Goal: Task Accomplishment & Management: Use online tool/utility

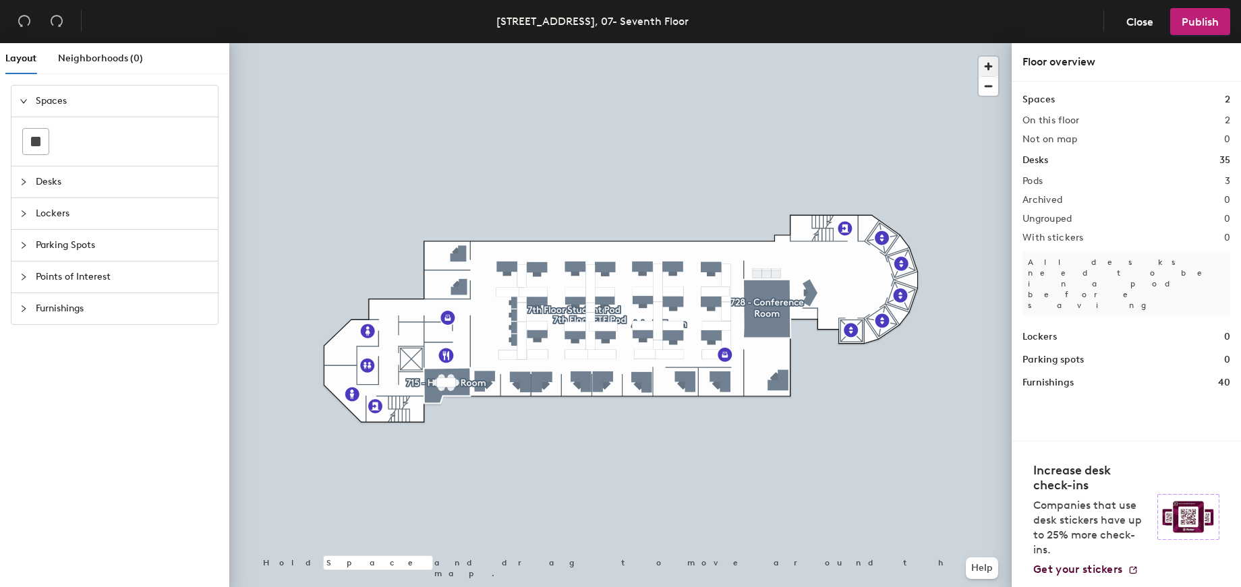
click at [985, 65] on span "button" at bounding box center [988, 67] width 20 height 20
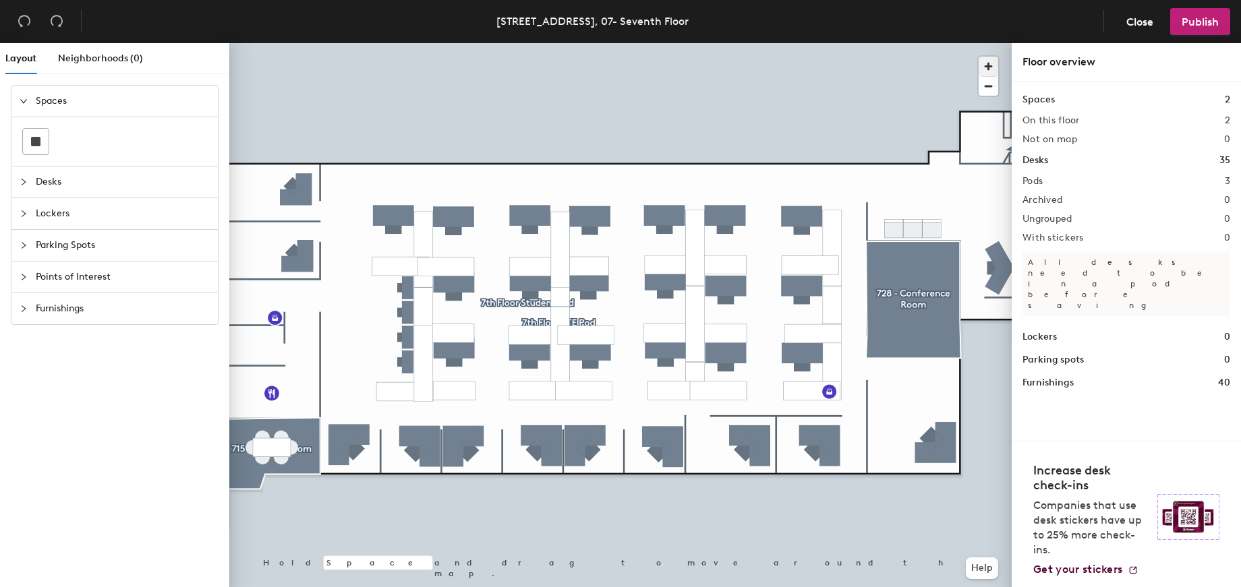
click at [986, 65] on span "button" at bounding box center [988, 67] width 20 height 20
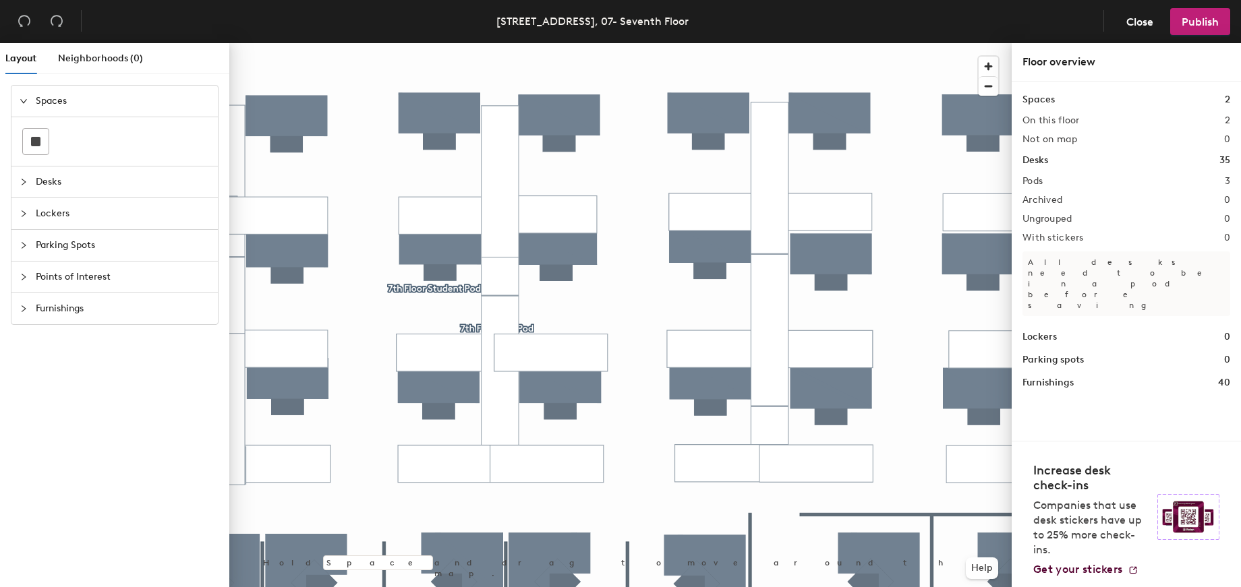
click at [25, 274] on icon "collapsed" at bounding box center [24, 277] width 8 height 8
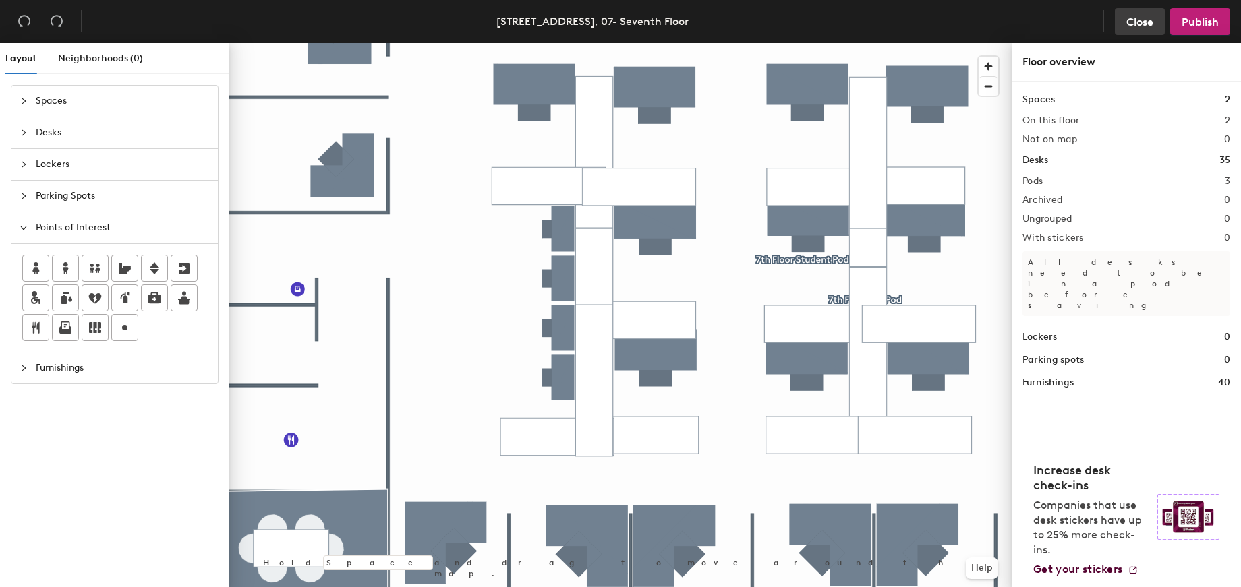
click at [1141, 18] on span "Close" at bounding box center [1139, 22] width 27 height 13
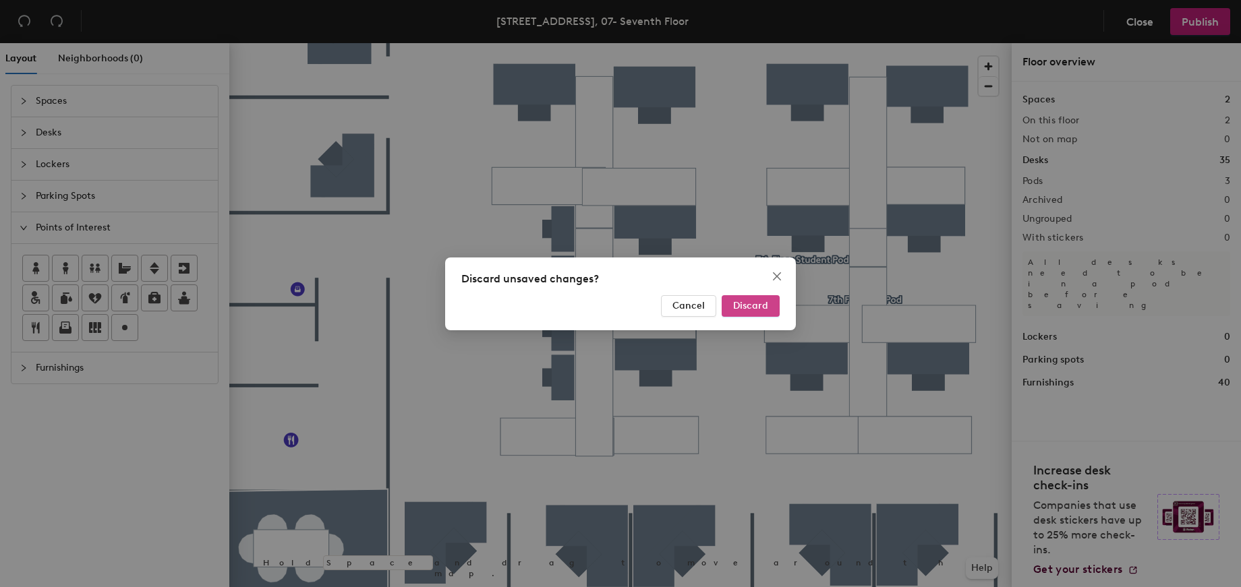
click at [753, 309] on span "Discard" at bounding box center [750, 305] width 35 height 11
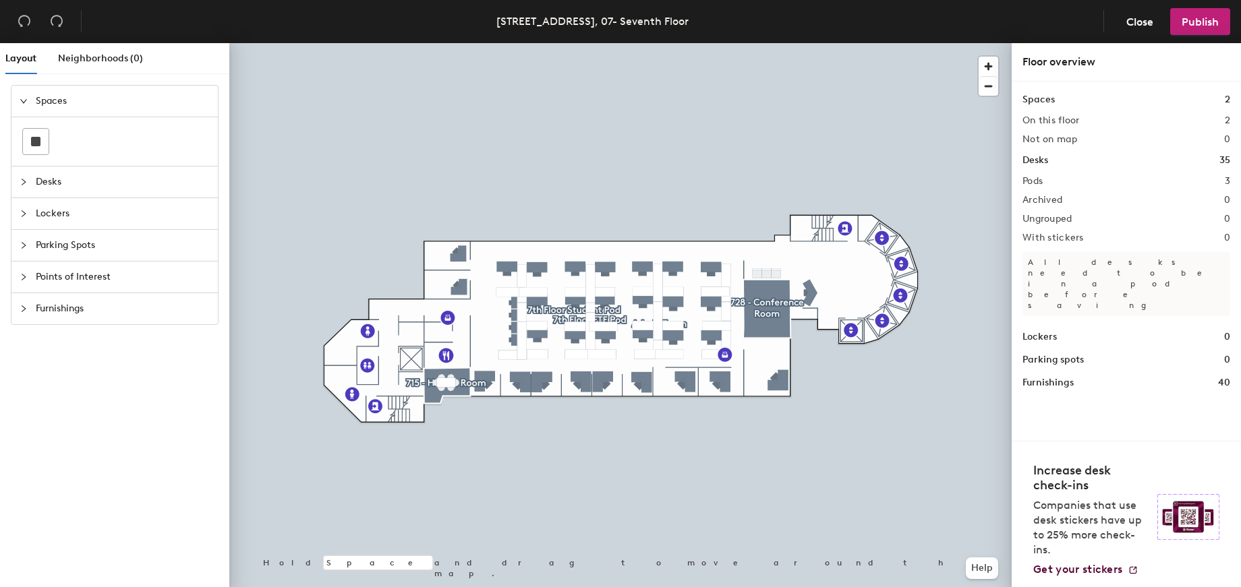
click at [19, 179] on div "Desks" at bounding box center [114, 182] width 206 height 31
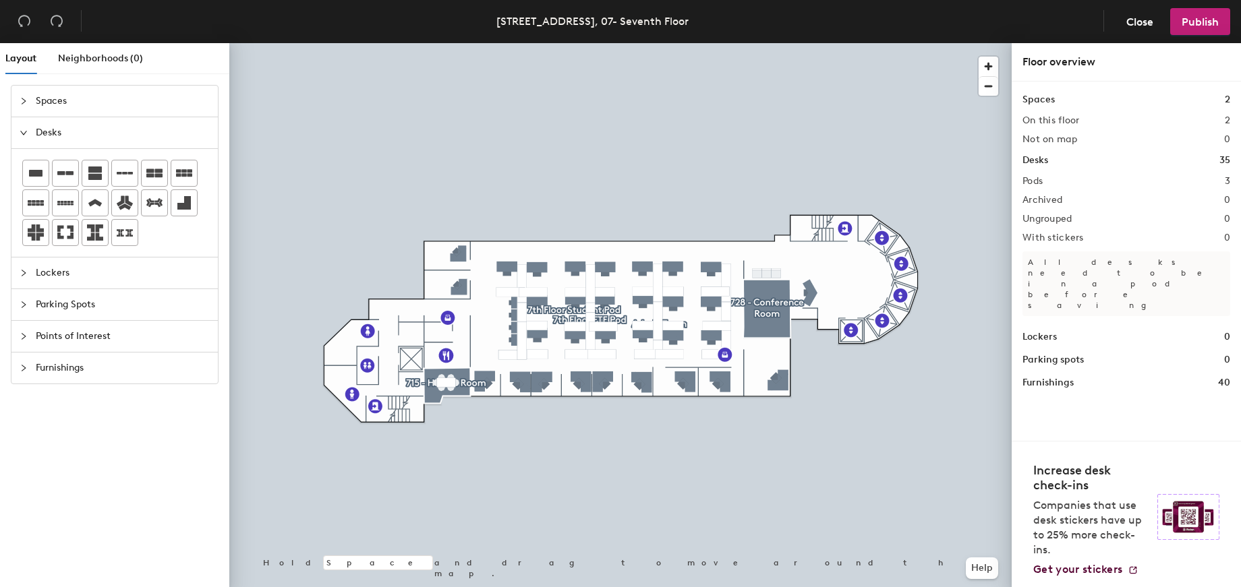
click at [26, 129] on icon "expanded" at bounding box center [24, 133] width 8 height 8
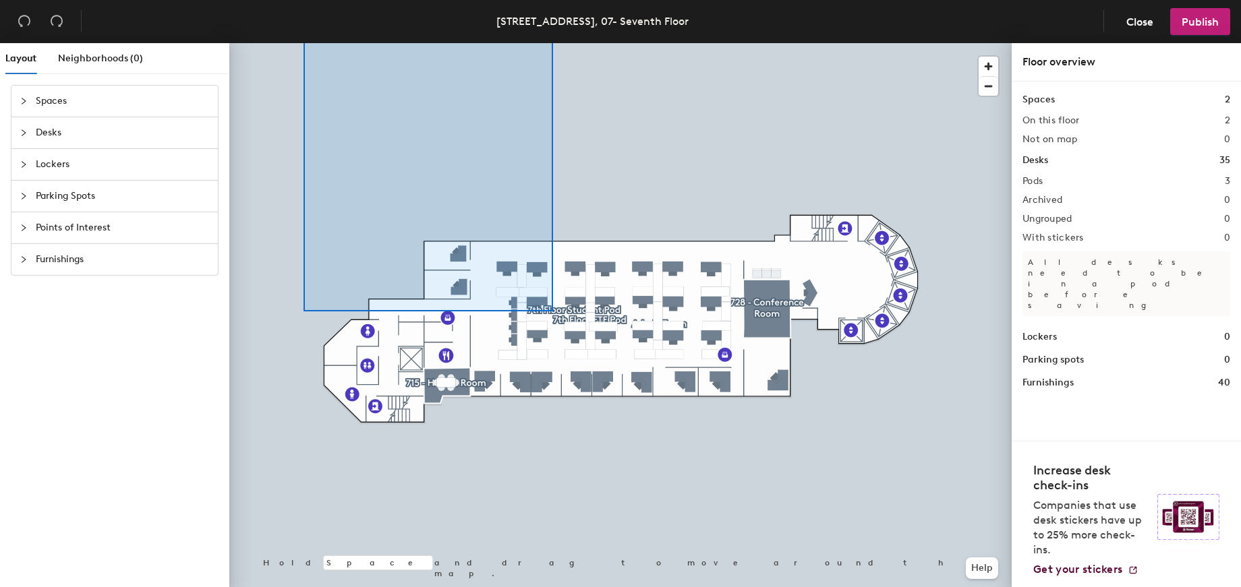
click at [303, 22] on header "[STREET_ADDRESS], 07- Seventh Floor Close Publish" at bounding box center [620, 21] width 1241 height 43
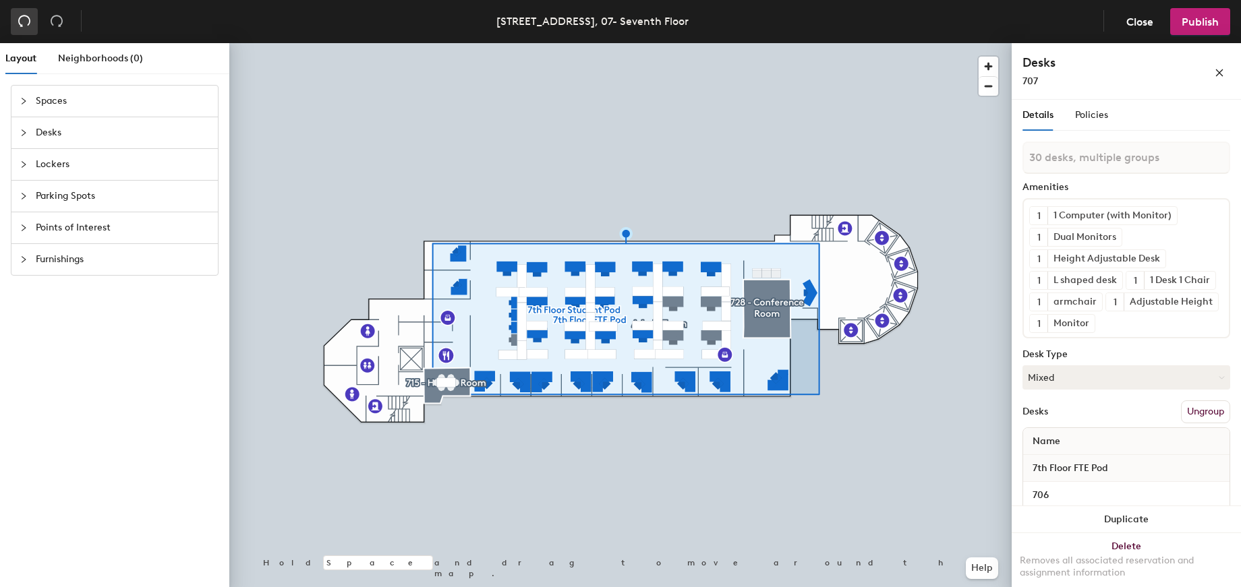
click at [24, 23] on icon "undo" at bounding box center [24, 20] width 13 height 13
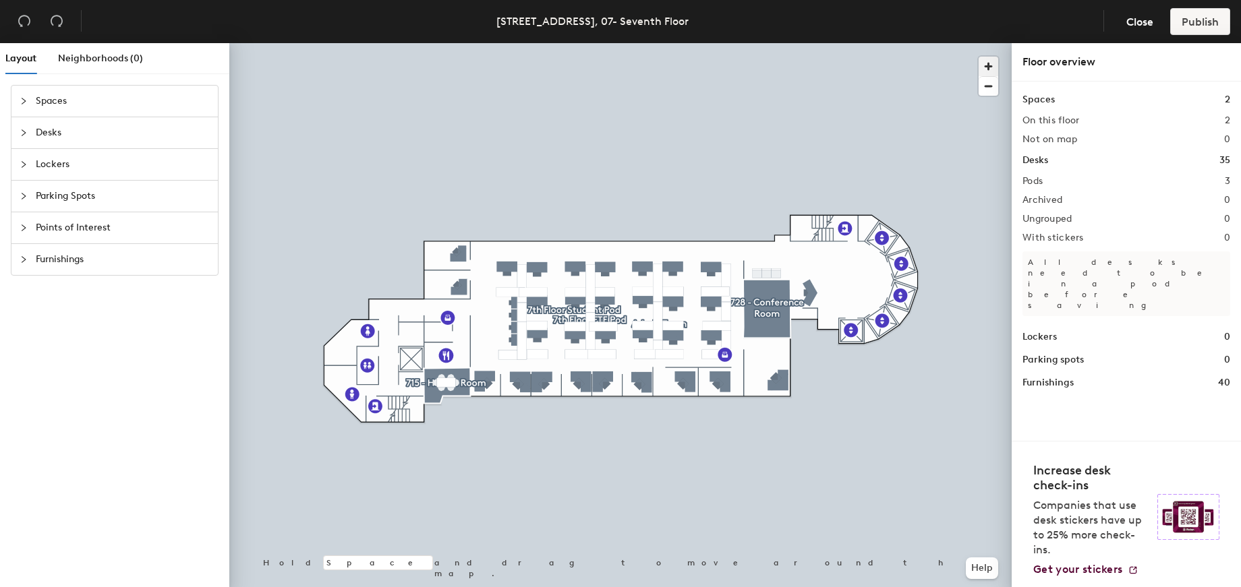
click at [988, 65] on span "button" at bounding box center [988, 67] width 20 height 20
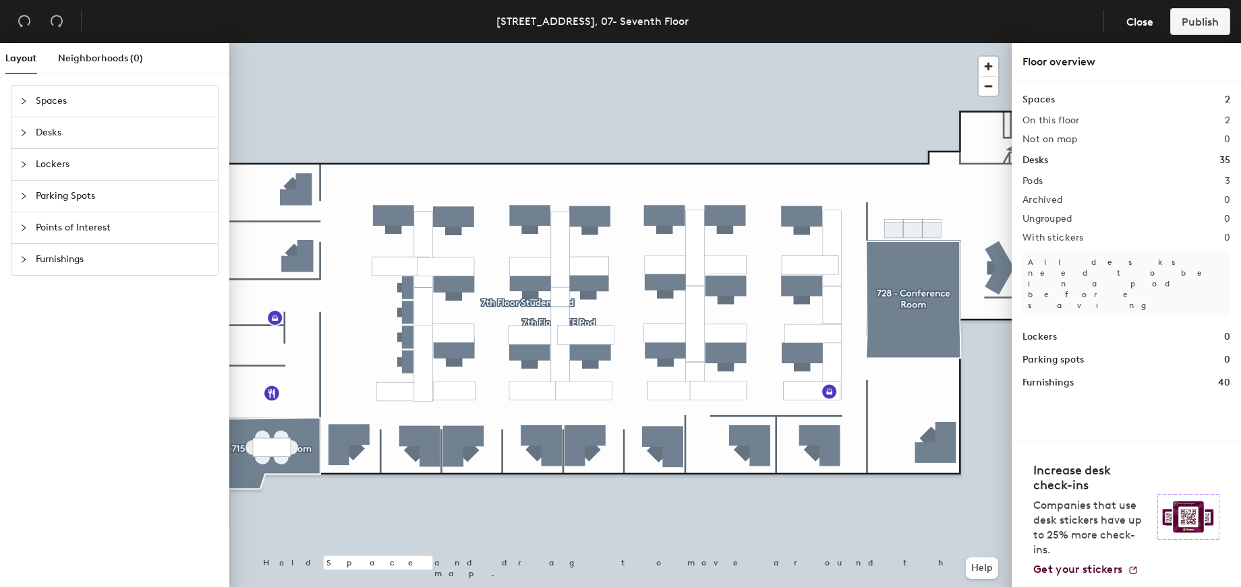
click at [1036, 183] on h2 "Pods" at bounding box center [1032, 181] width 20 height 11
click at [1048, 119] on h2 "On this floor" at bounding box center [1050, 120] width 57 height 11
click at [23, 103] on icon "collapsed" at bounding box center [24, 101] width 4 height 7
click at [22, 104] on icon "expanded" at bounding box center [24, 101] width 8 height 8
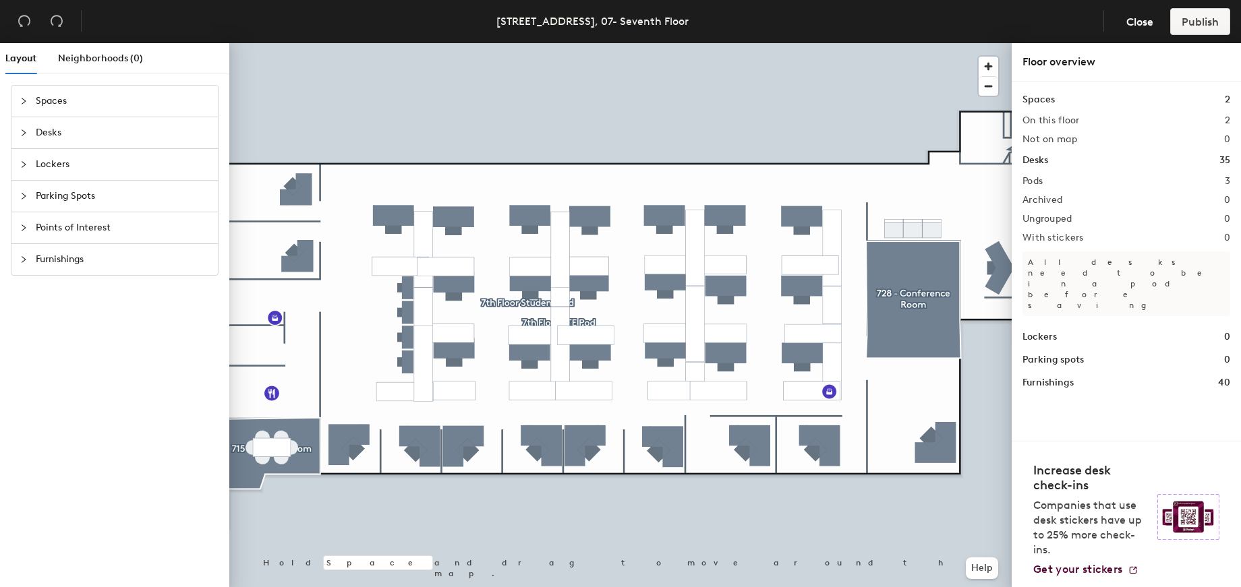
click at [23, 131] on icon "collapsed" at bounding box center [24, 133] width 8 height 8
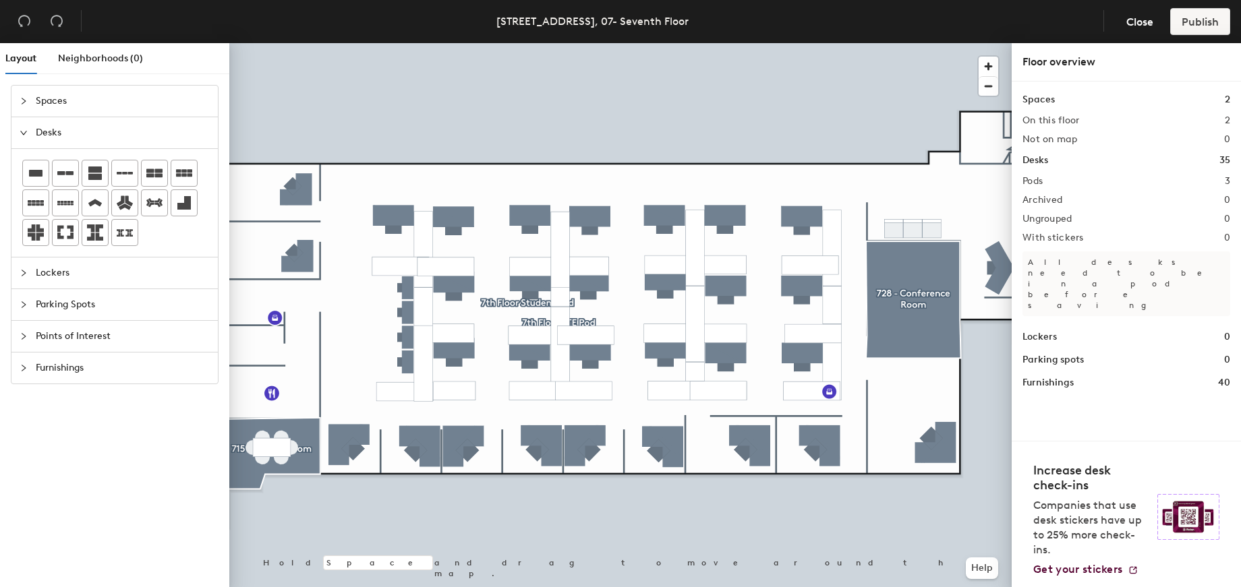
click at [22, 131] on icon "expanded" at bounding box center [24, 133] width 8 height 8
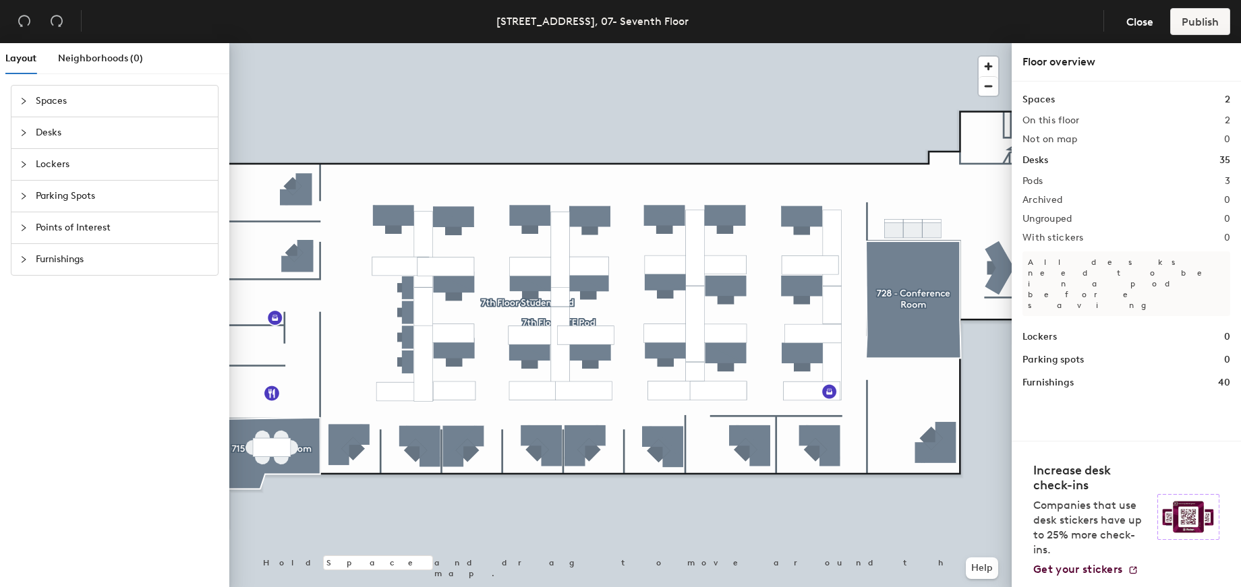
click at [20, 163] on icon "collapsed" at bounding box center [24, 164] width 8 height 8
click at [20, 160] on icon "expanded" at bounding box center [24, 164] width 8 height 8
click at [22, 195] on icon "collapsed" at bounding box center [24, 196] width 8 height 8
click at [22, 195] on icon "expanded" at bounding box center [24, 196] width 8 height 8
click at [22, 227] on icon "collapsed" at bounding box center [24, 228] width 8 height 8
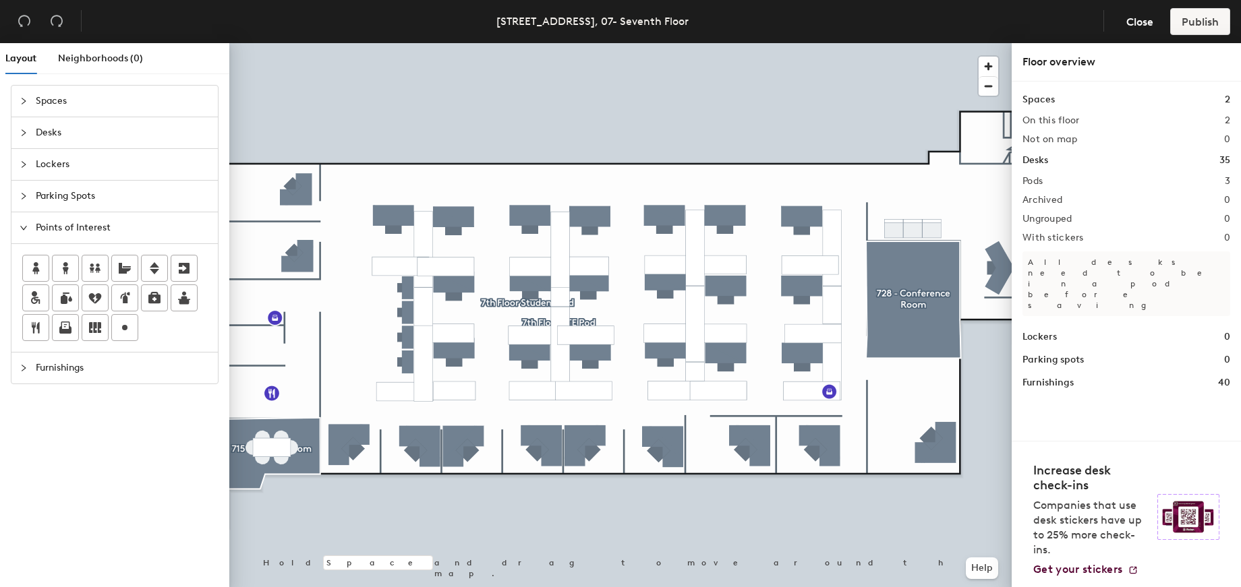
click at [22, 227] on icon "expanded" at bounding box center [24, 228] width 8 height 8
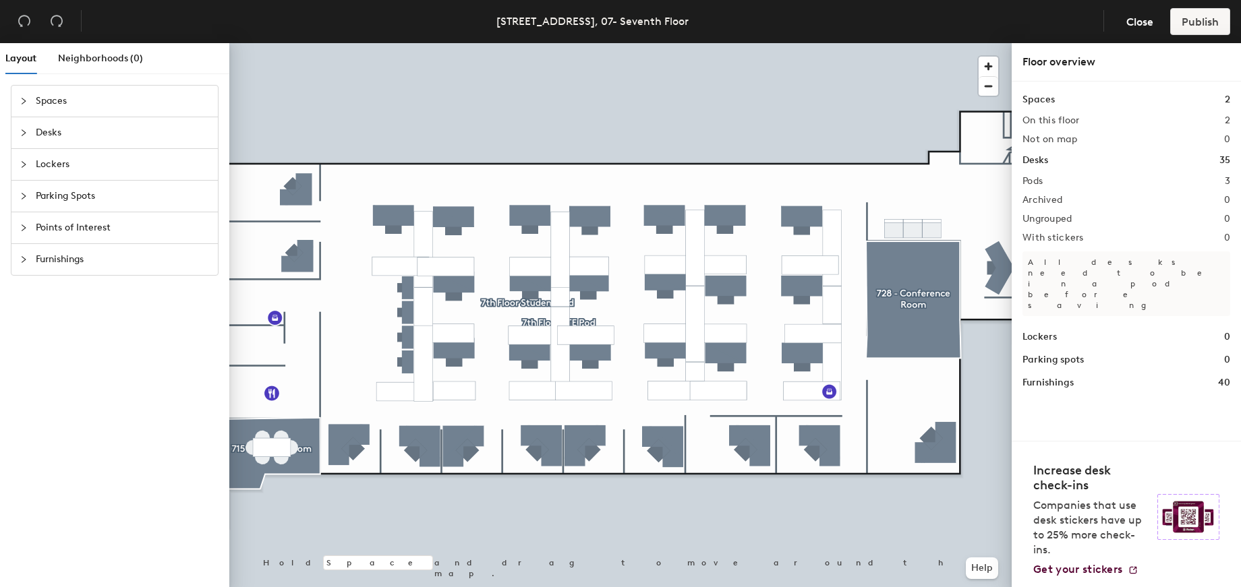
click at [18, 260] on div "Furnishings" at bounding box center [114, 259] width 206 height 31
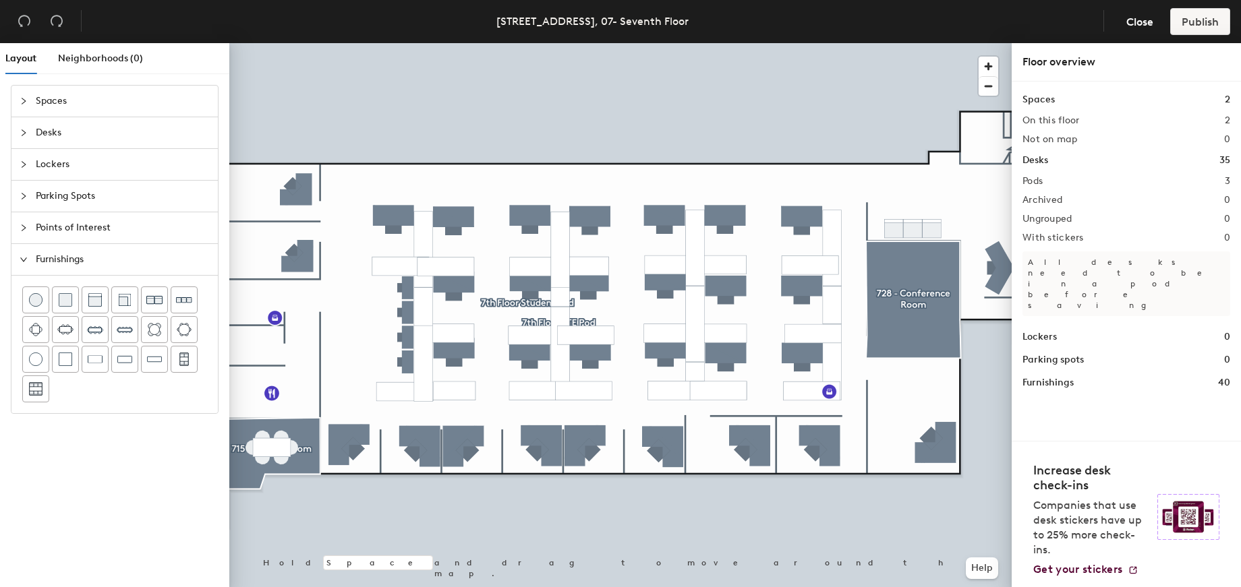
click at [20, 260] on icon "expanded" at bounding box center [24, 260] width 8 height 8
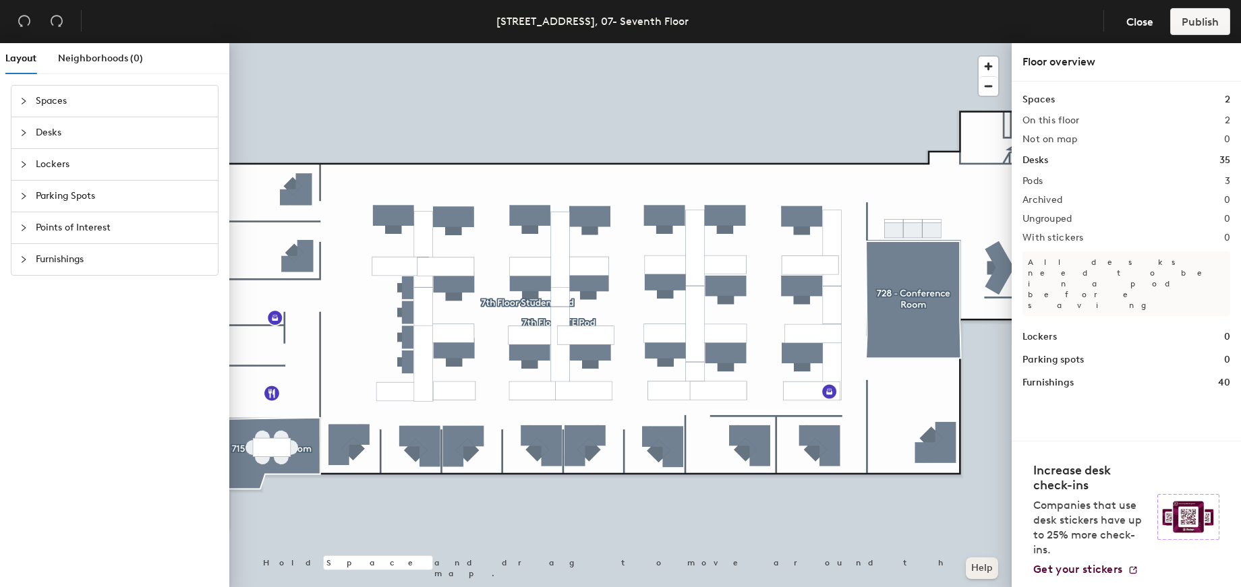
click at [982, 570] on button "Help" at bounding box center [982, 569] width 32 height 22
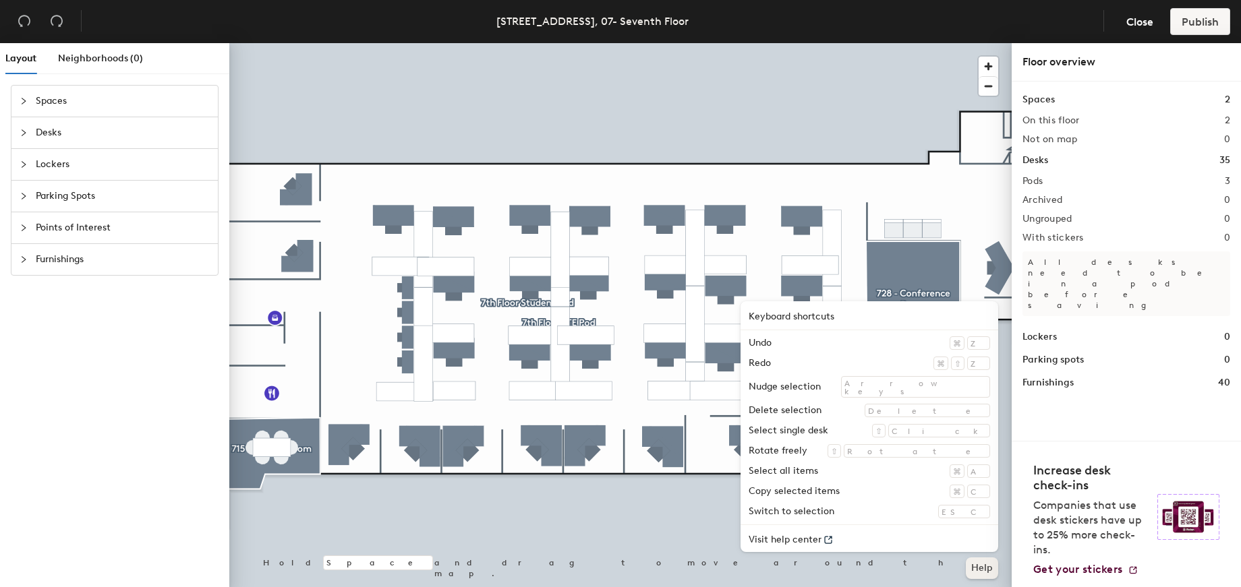
click at [982, 570] on button "Help" at bounding box center [982, 569] width 32 height 22
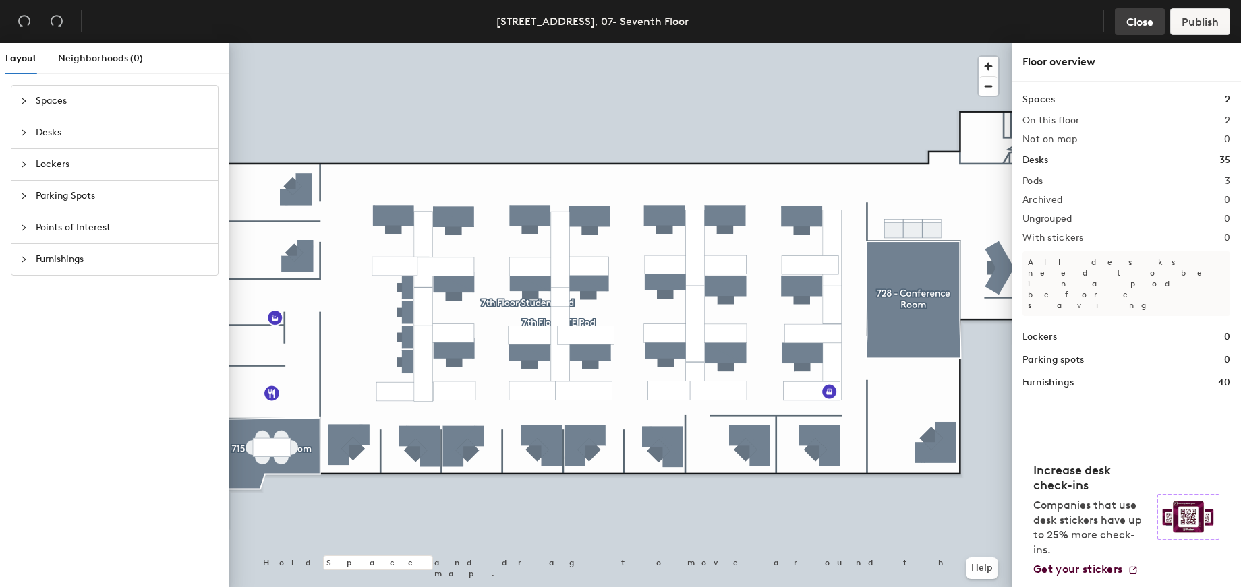
click at [1139, 19] on span "Close" at bounding box center [1139, 22] width 27 height 13
